Goal: Transaction & Acquisition: Book appointment/travel/reservation

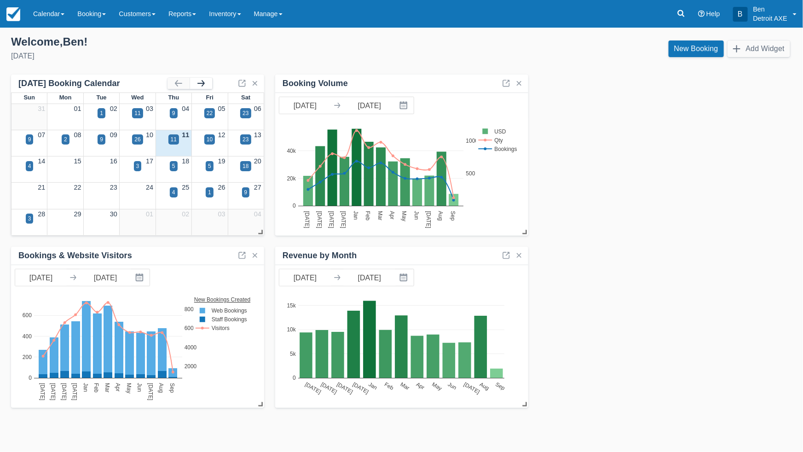
click at [200, 83] on button "button" at bounding box center [201, 83] width 22 height 11
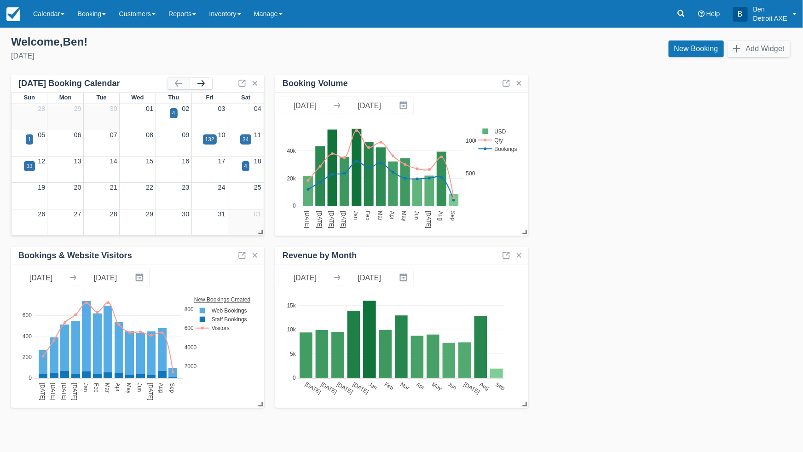
click at [200, 83] on button "button" at bounding box center [201, 83] width 22 height 11
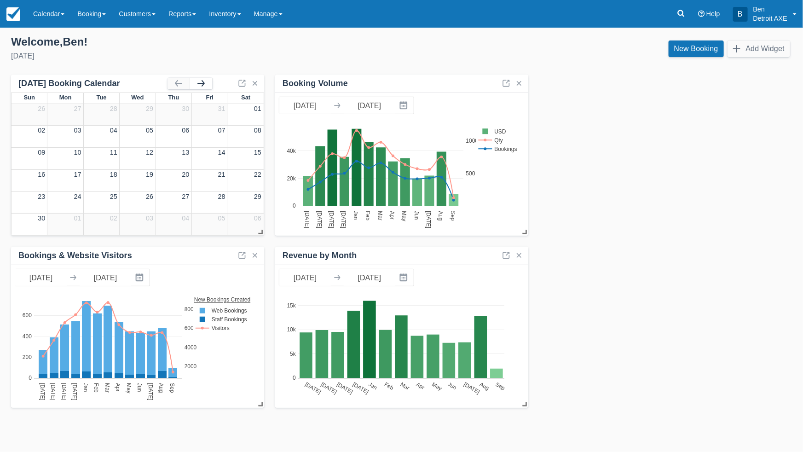
click at [200, 83] on button "button" at bounding box center [201, 83] width 22 height 11
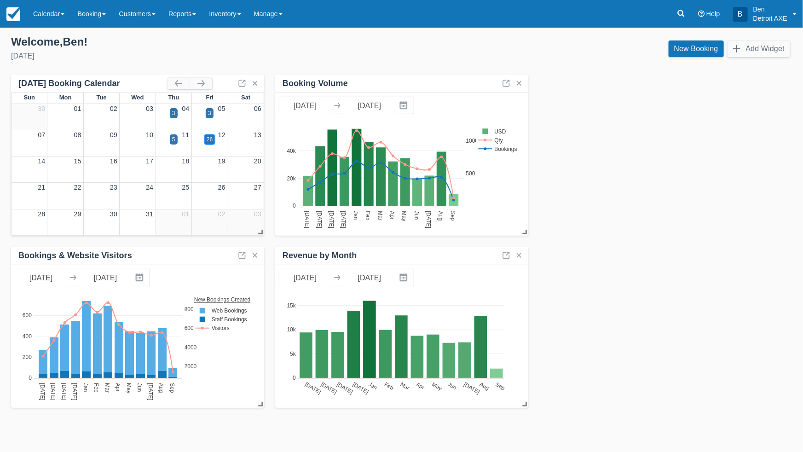
click at [212, 142] on div "26" at bounding box center [210, 139] width 6 height 8
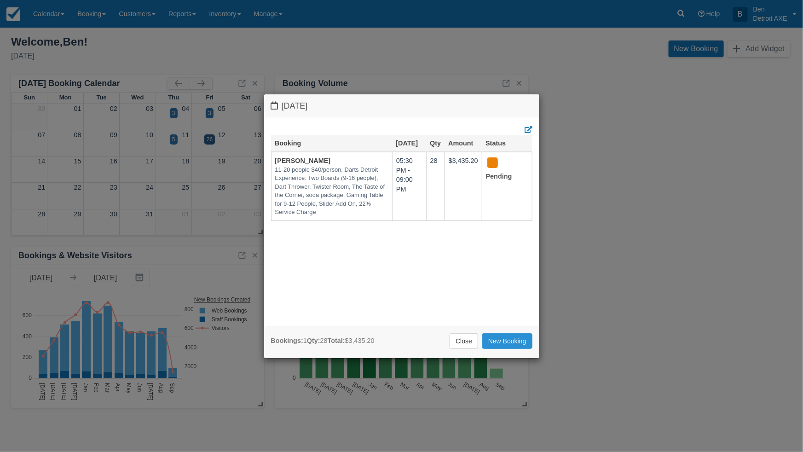
click at [502, 340] on link "New Booking" at bounding box center [507, 341] width 50 height 16
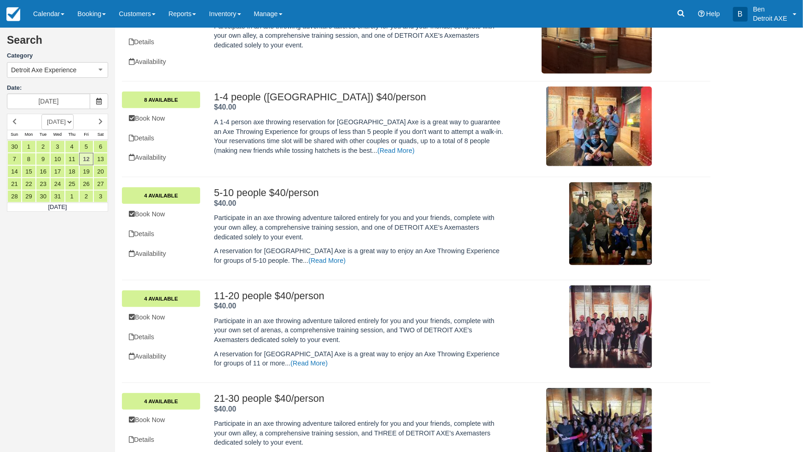
scroll to position [215, 0]
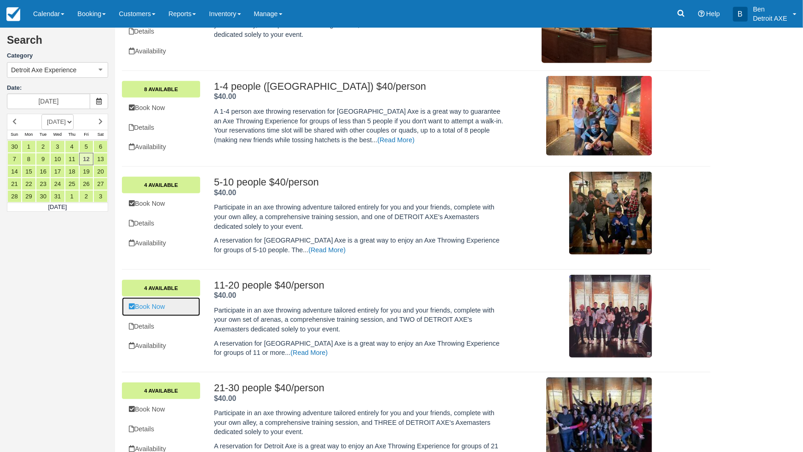
click at [158, 310] on link "Book Now" at bounding box center [161, 306] width 78 height 19
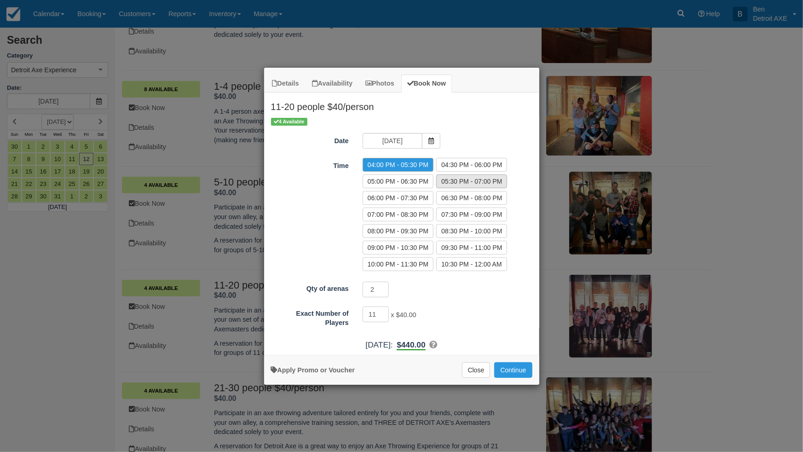
click at [469, 180] on label "05:30 PM - 07:00 PM" at bounding box center [471, 181] width 71 height 14
radio input "true"
type input "12"
click at [384, 311] on input "12" at bounding box center [376, 314] width 27 height 16
click at [514, 367] on button "Continue" at bounding box center [513, 370] width 38 height 16
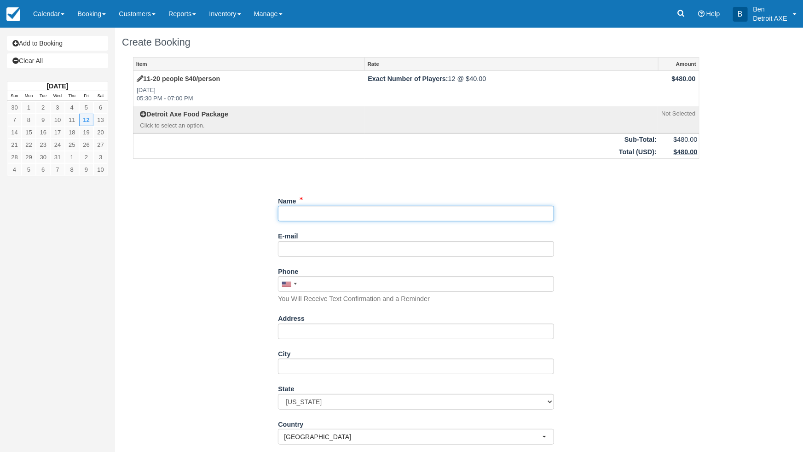
click at [287, 211] on input "Name" at bounding box center [416, 214] width 276 height 16
type input "[PERSON_NAME]"
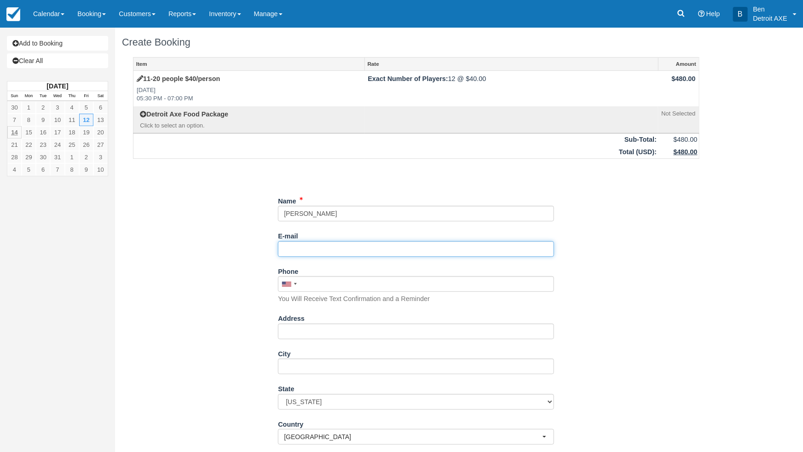
paste input "[EMAIL_ADDRESS][DOMAIN_NAME]>"
type input "[EMAIL_ADDRESS][DOMAIN_NAME]"
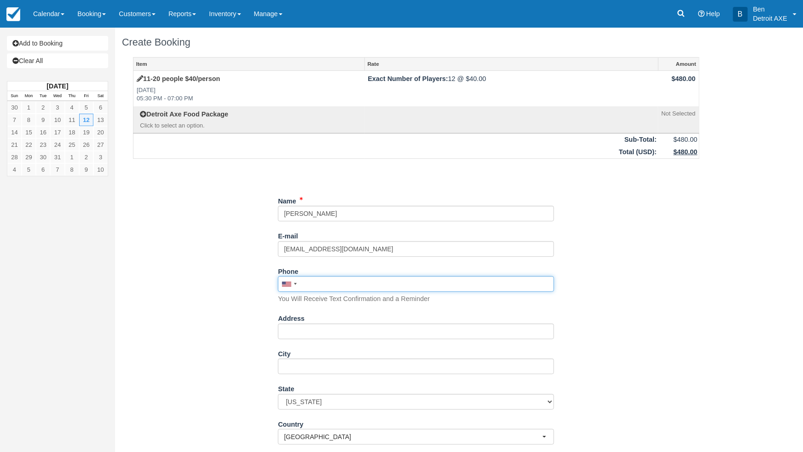
click at [319, 289] on input "Phone" at bounding box center [416, 284] width 276 height 16
paste input "248)564-0309"
click at [317, 283] on input "248)564-0309" at bounding box center [416, 284] width 276 height 16
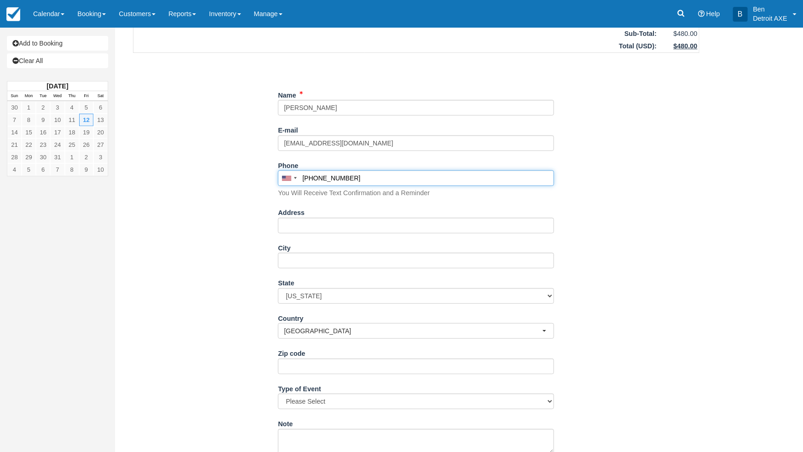
scroll to position [242, 0]
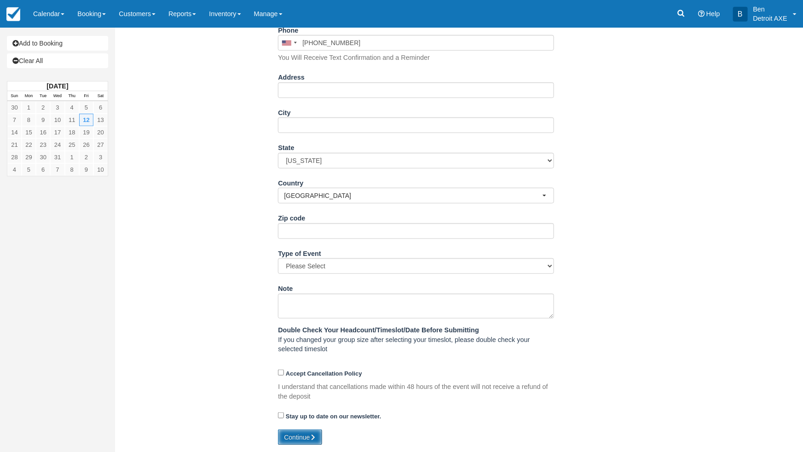
click at [291, 438] on button "Continue" at bounding box center [300, 437] width 44 height 16
type input "+12485640309"
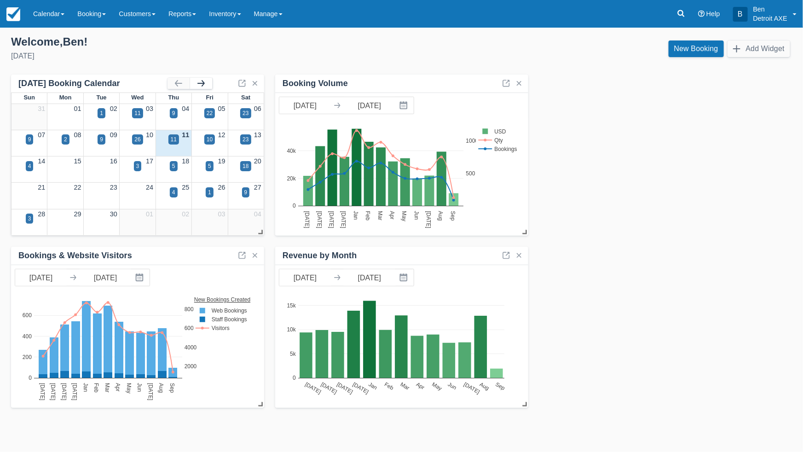
click at [199, 85] on button "button" at bounding box center [201, 83] width 22 height 11
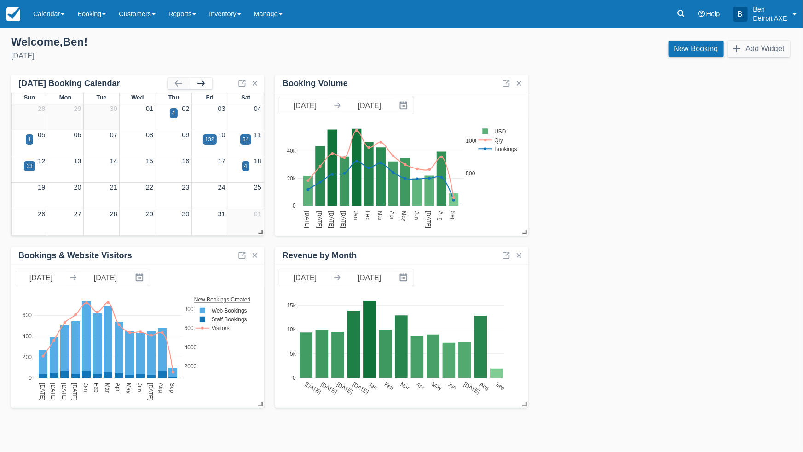
click at [200, 84] on button "button" at bounding box center [201, 83] width 22 height 11
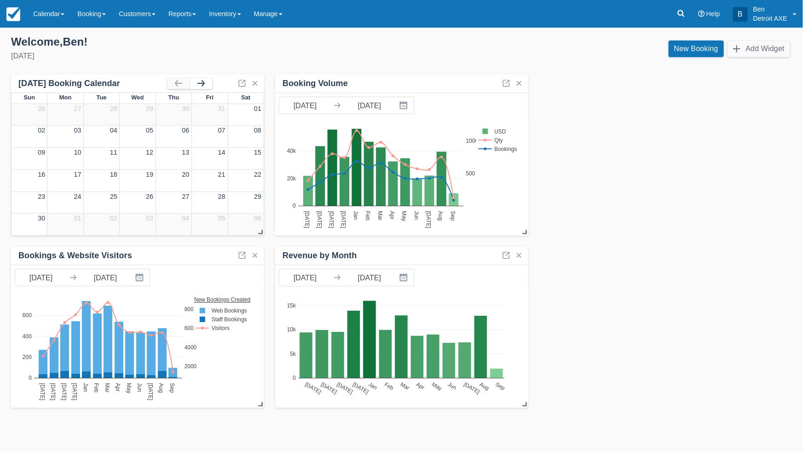
click at [200, 84] on button "button" at bounding box center [201, 83] width 22 height 11
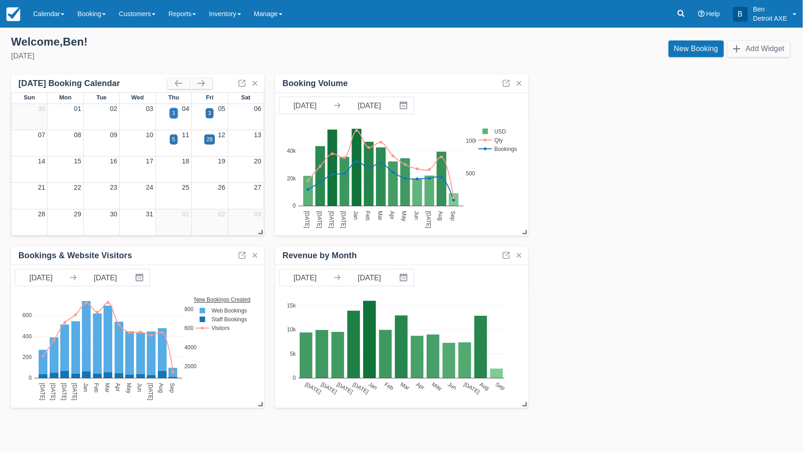
click at [172, 112] on div "3" at bounding box center [173, 113] width 3 height 8
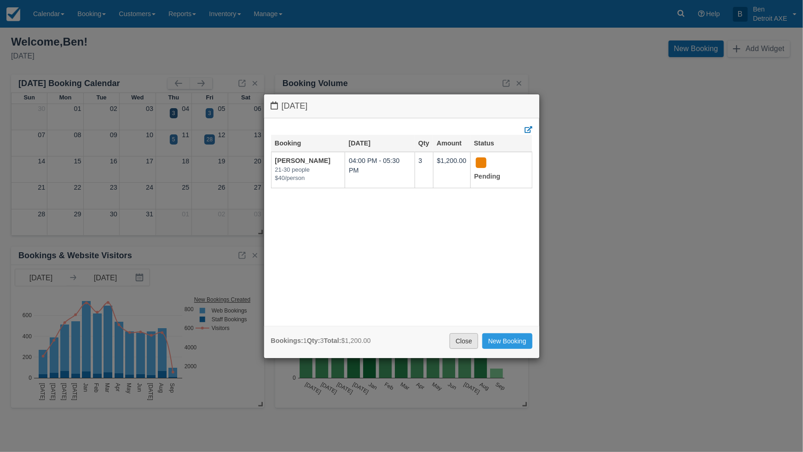
click at [467, 341] on link "Close" at bounding box center [464, 341] width 29 height 16
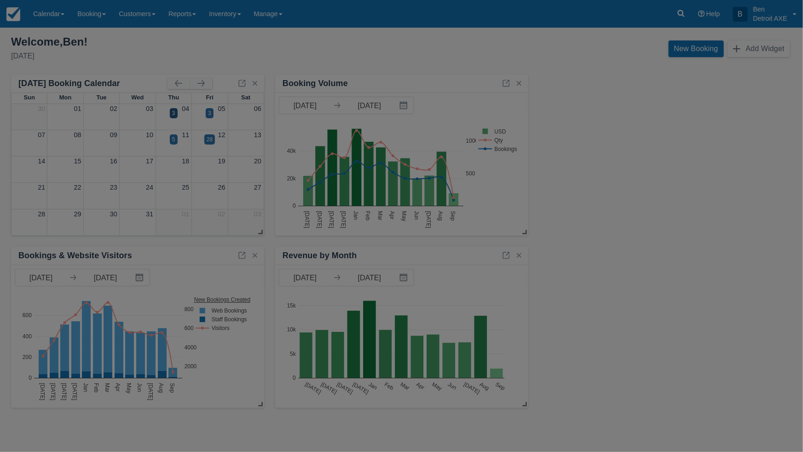
click at [467, 341] on div "[DATE] Booking [DATE] Qty Amount Status [PERSON_NAME] 21-30 people $40/person 0…" at bounding box center [401, 226] width 803 height 452
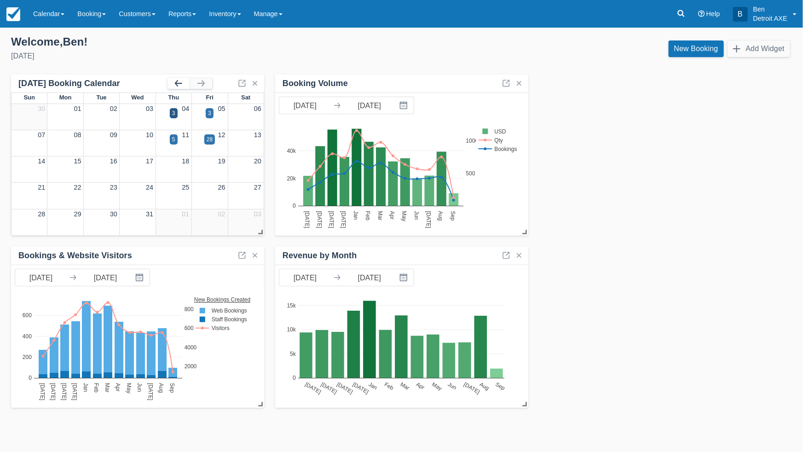
click at [179, 84] on button "button" at bounding box center [178, 83] width 22 height 11
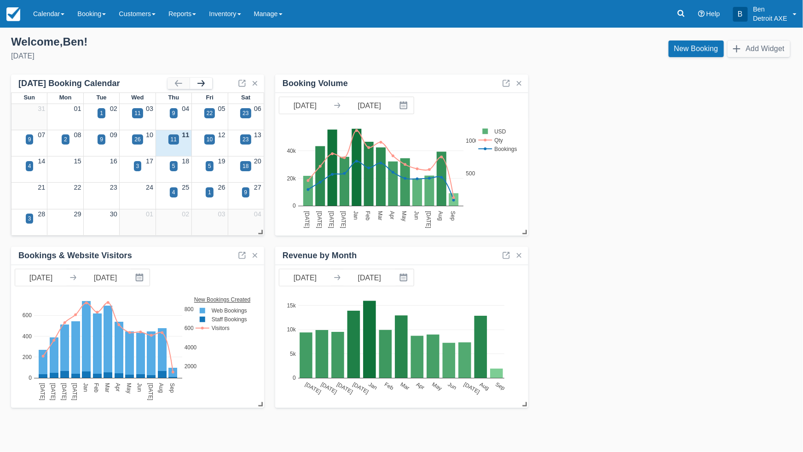
click at [205, 83] on button "button" at bounding box center [201, 83] width 22 height 11
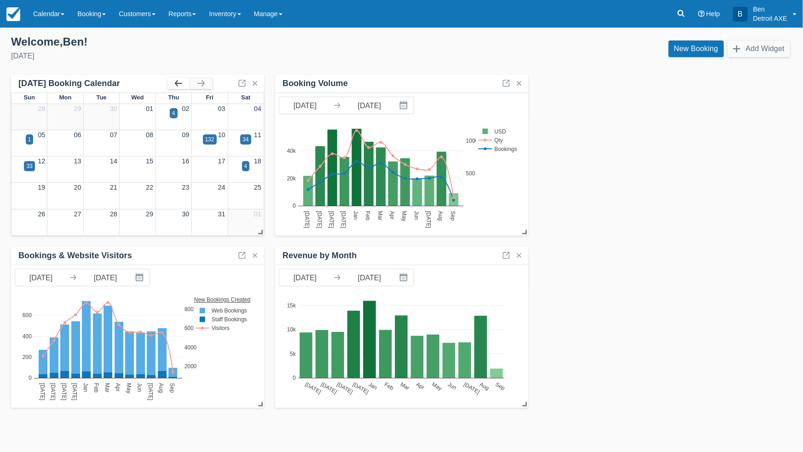
click at [175, 81] on button "button" at bounding box center [178, 83] width 22 height 11
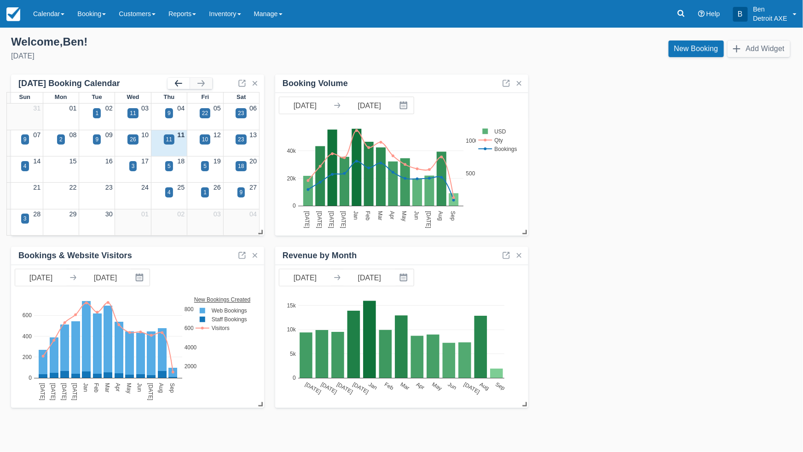
click at [175, 81] on button "button" at bounding box center [178, 83] width 22 height 11
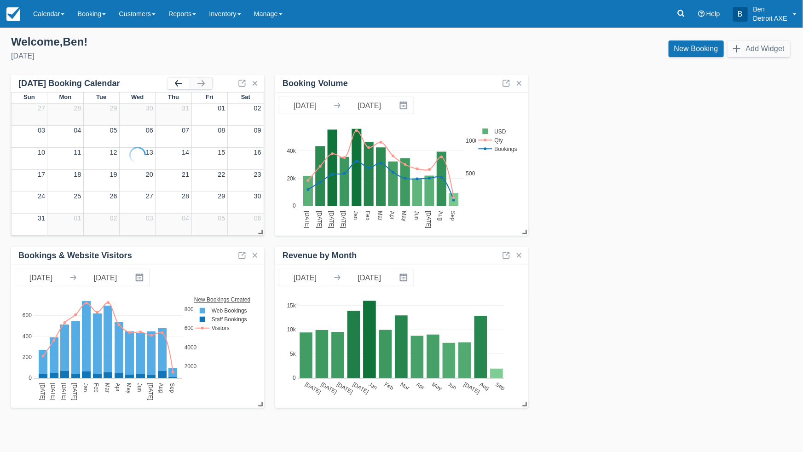
click at [175, 81] on div at bounding box center [137, 155] width 253 height 161
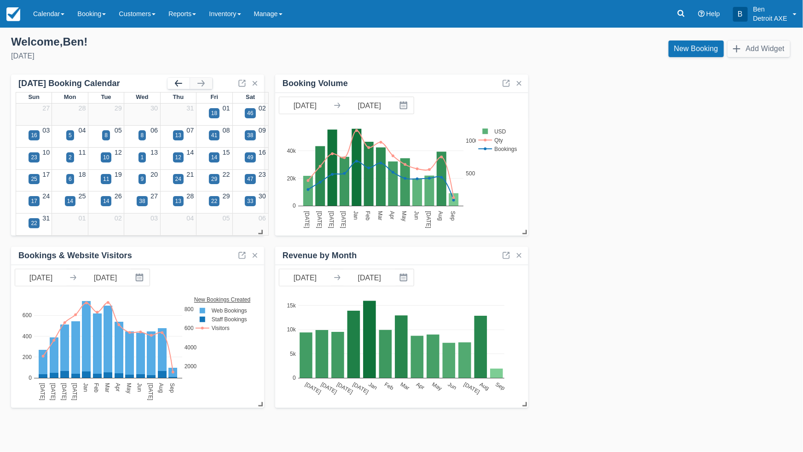
click at [175, 80] on button "button" at bounding box center [178, 83] width 22 height 11
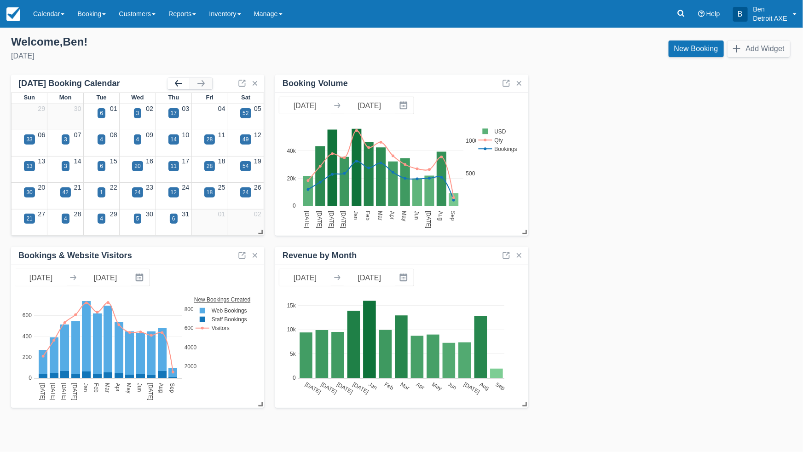
click at [175, 80] on button "button" at bounding box center [178, 83] width 22 height 11
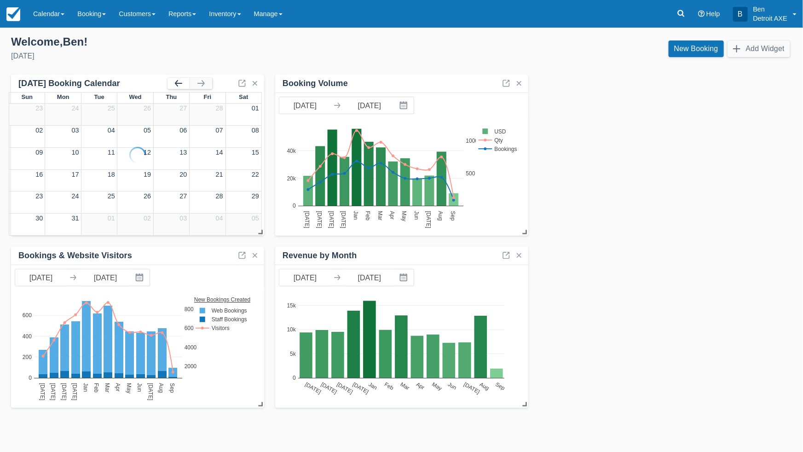
click at [175, 80] on button "button" at bounding box center [178, 83] width 22 height 11
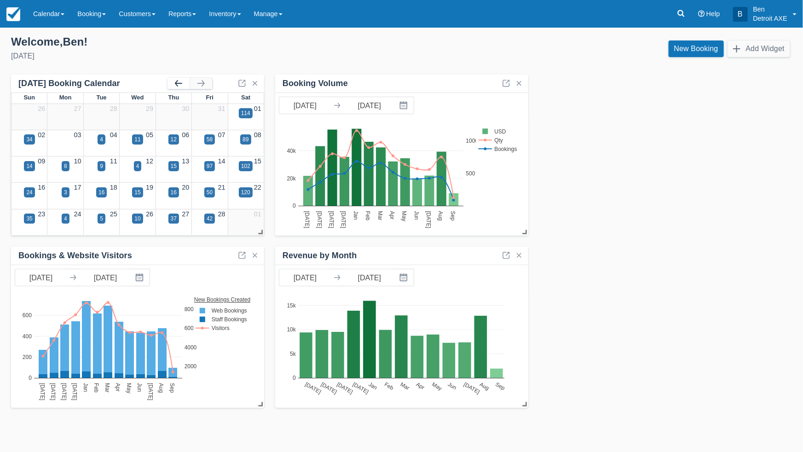
click at [175, 80] on button "button" at bounding box center [178, 83] width 22 height 11
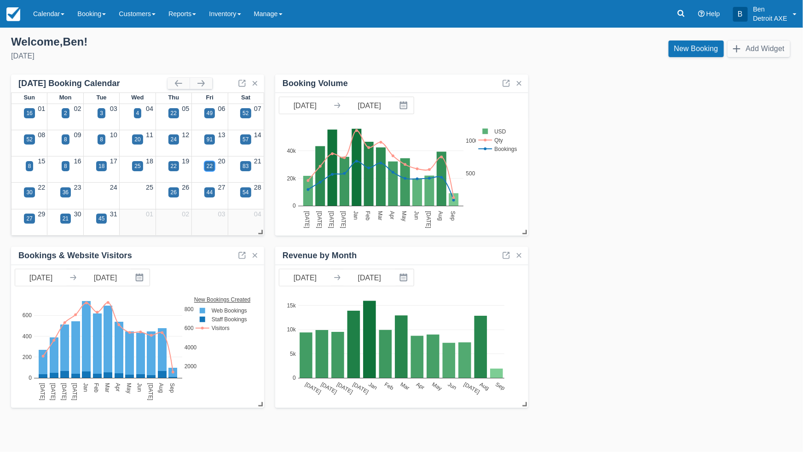
click at [209, 163] on div "22" at bounding box center [210, 166] width 6 height 8
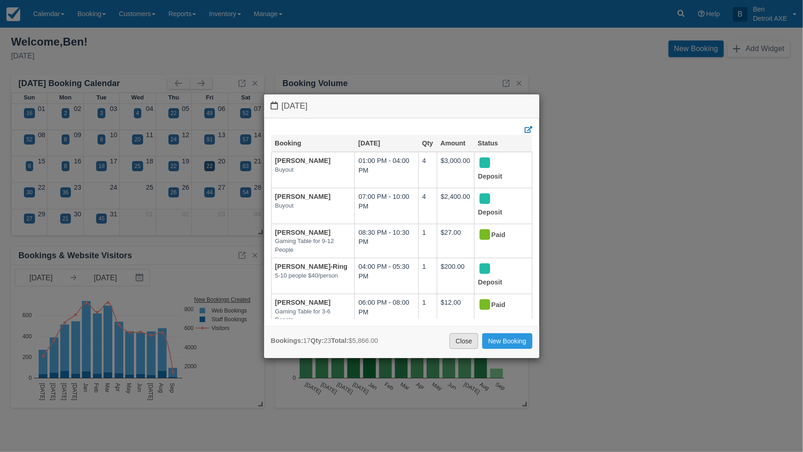
click at [458, 338] on link "Close" at bounding box center [464, 341] width 29 height 16
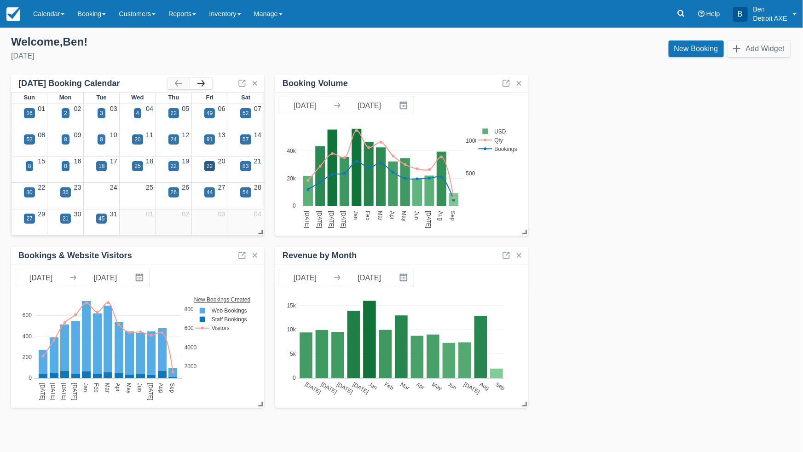
click at [197, 82] on button "button" at bounding box center [201, 83] width 22 height 11
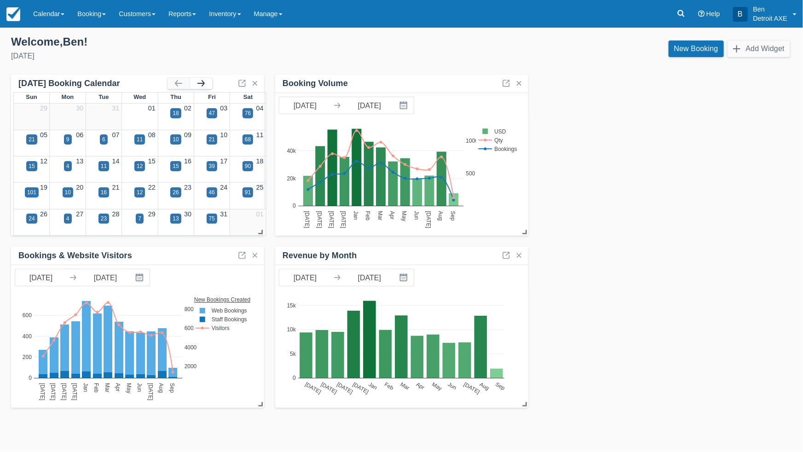
click at [197, 82] on button "button" at bounding box center [201, 83] width 22 height 11
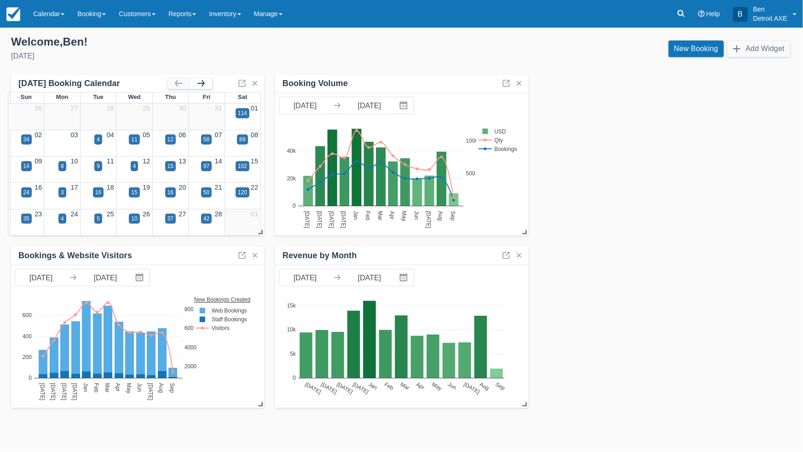
click at [197, 82] on button "button" at bounding box center [201, 83] width 22 height 11
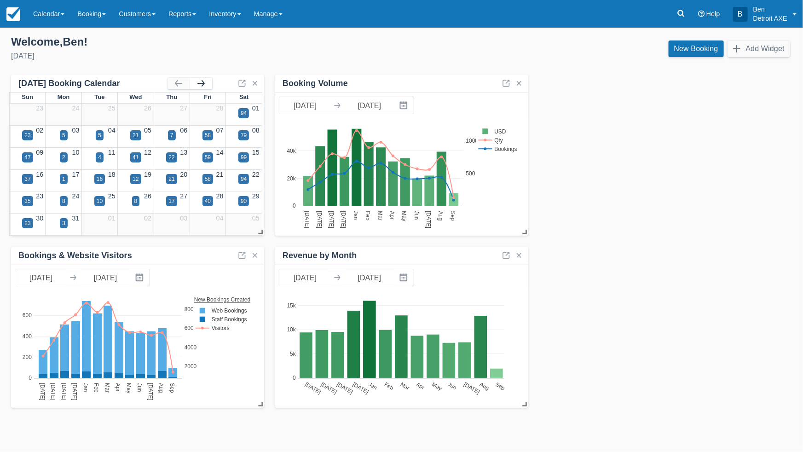
click at [197, 82] on button "button" at bounding box center [201, 83] width 22 height 11
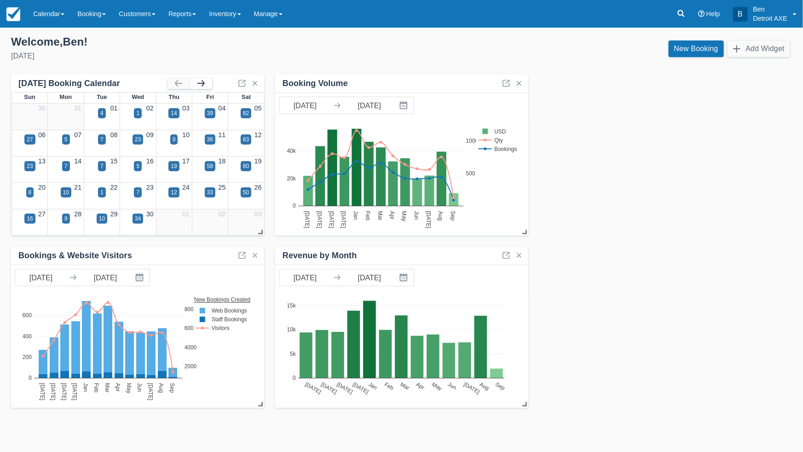
click at [197, 82] on button "button" at bounding box center [201, 83] width 22 height 11
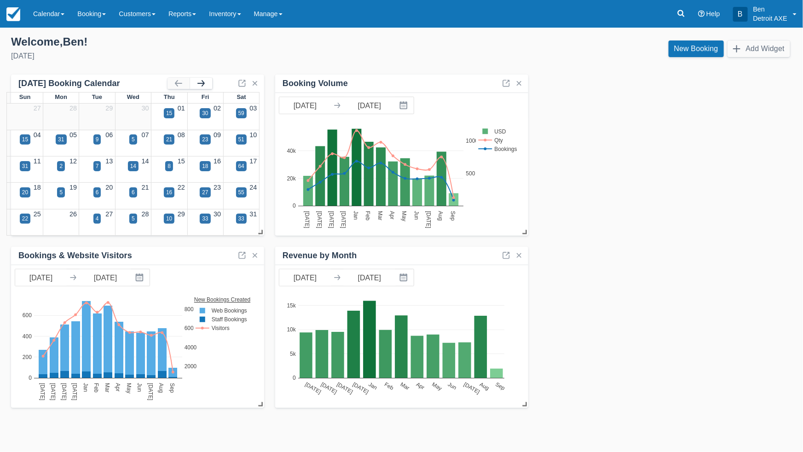
click at [197, 82] on button "button" at bounding box center [201, 83] width 22 height 11
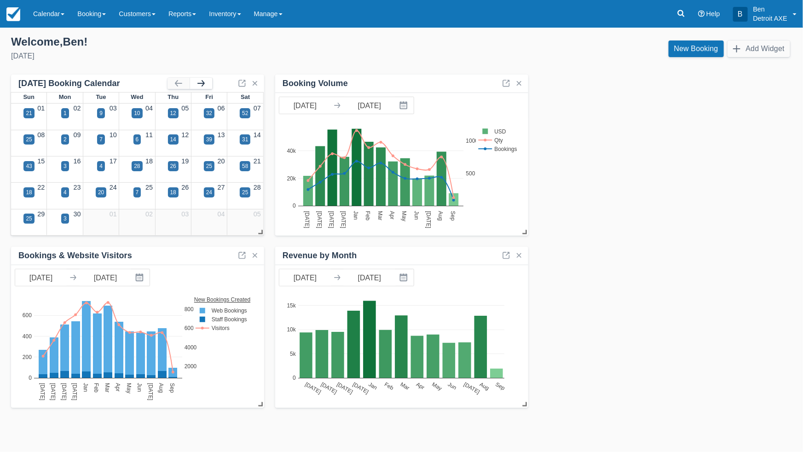
click at [197, 82] on button "button" at bounding box center [201, 83] width 22 height 11
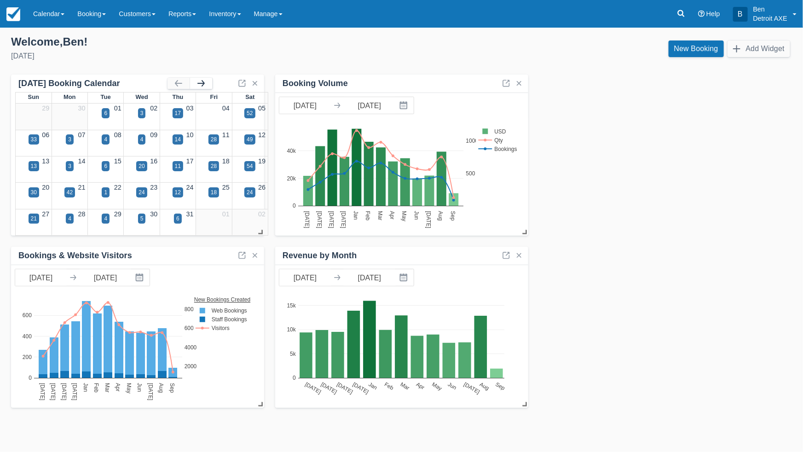
click at [197, 82] on button "button" at bounding box center [201, 83] width 22 height 11
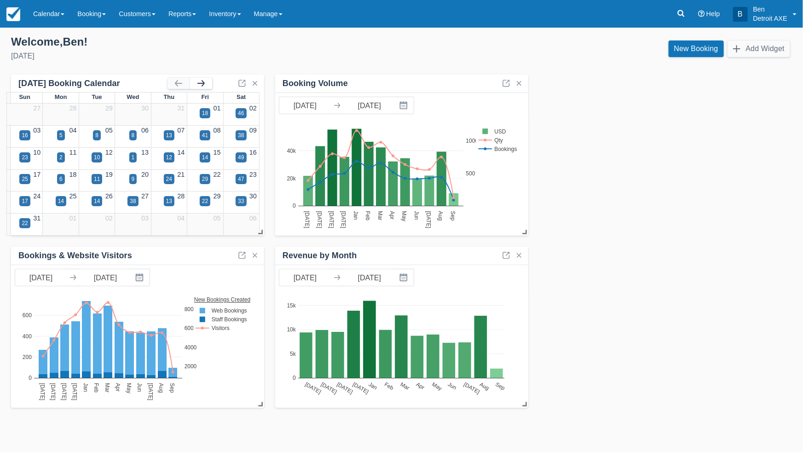
click at [197, 82] on button "button" at bounding box center [201, 83] width 22 height 11
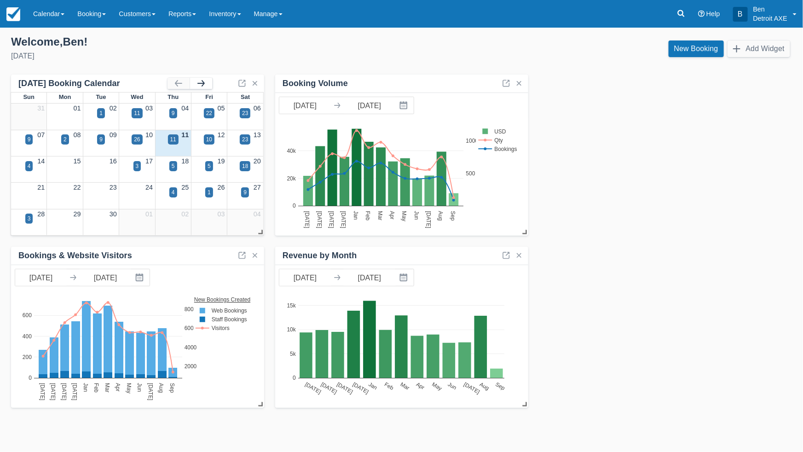
click at [197, 82] on button "button" at bounding box center [201, 83] width 22 height 11
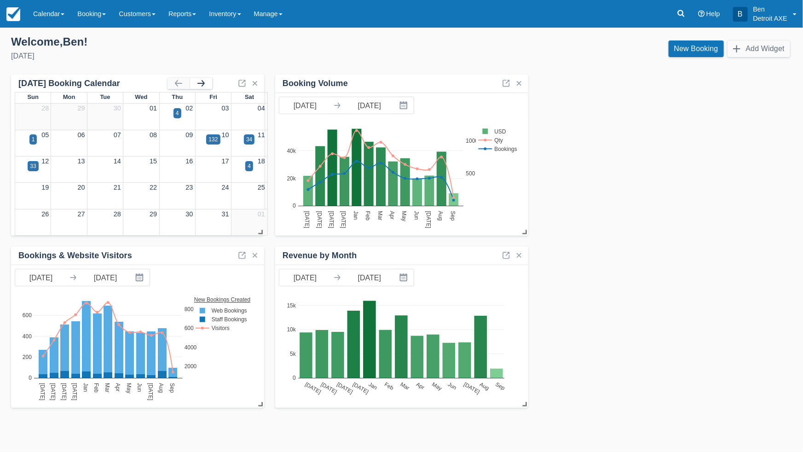
click at [197, 82] on button "button" at bounding box center [201, 83] width 22 height 11
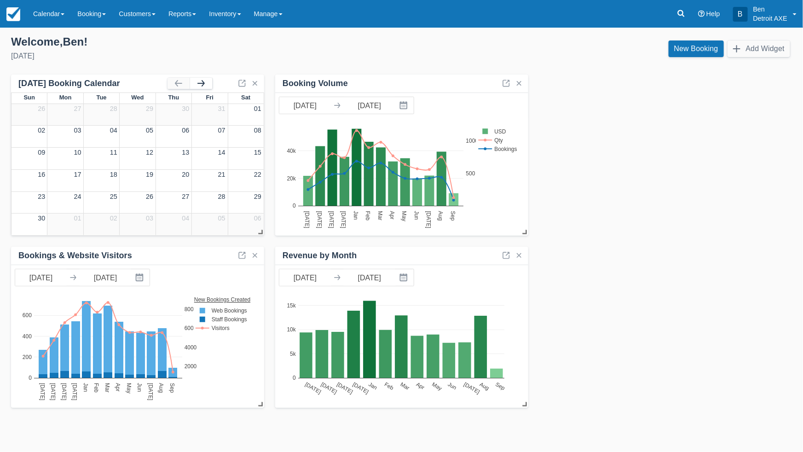
click at [198, 83] on button "button" at bounding box center [201, 83] width 22 height 11
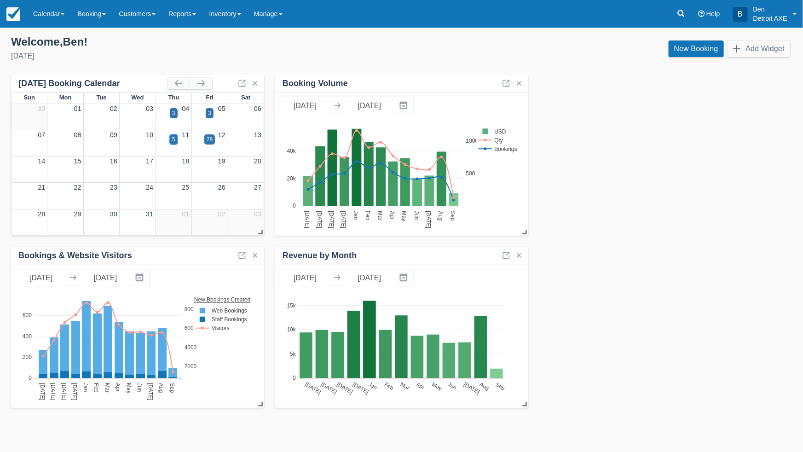
click at [174, 140] on div "5" at bounding box center [173, 139] width 3 height 8
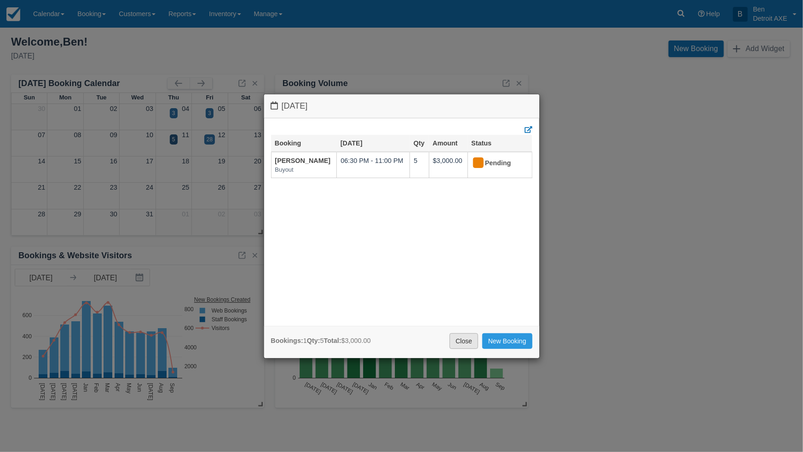
click at [464, 341] on link "Close" at bounding box center [464, 341] width 29 height 16
